Goal: Check status

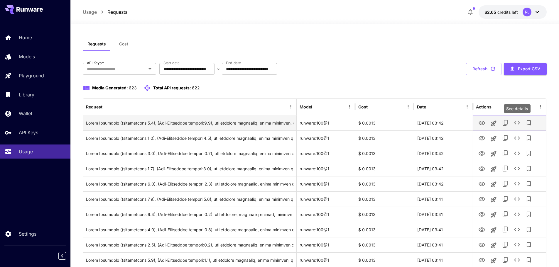
click at [521, 124] on icon "See details" at bounding box center [517, 122] width 7 height 7
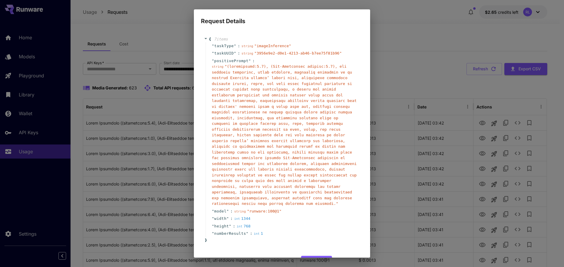
click at [395, 69] on div "Request Details { 7 item s " taskType " : string " imageInference " " taskUUID …" at bounding box center [282, 133] width 564 height 267
click at [345, 256] on button "Cancel" at bounding box center [349, 262] width 26 height 12
